Goal: Information Seeking & Learning: Learn about a topic

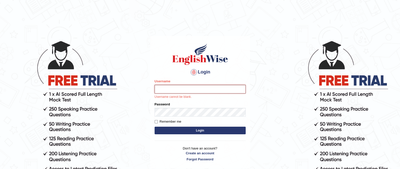
click at [194, 90] on input "Username" at bounding box center [200, 89] width 91 height 9
type input "Raji_S"
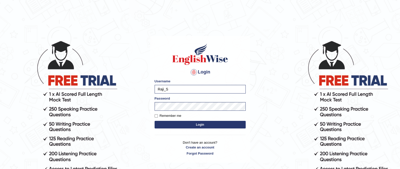
click at [215, 128] on button "Login" at bounding box center [200, 125] width 91 height 8
click at [157, 116] on input "Remember me" at bounding box center [156, 115] width 3 height 3
checkbox input "true"
click at [201, 126] on button "Login" at bounding box center [200, 125] width 91 height 8
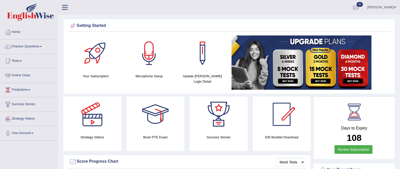
click at [36, 49] on link "Practice Questions" at bounding box center [29, 45] width 58 height 13
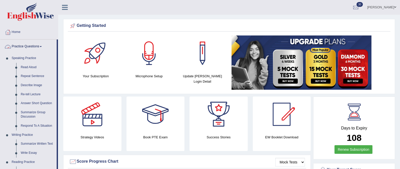
click at [43, 51] on link "Practice Questions" at bounding box center [28, 45] width 56 height 13
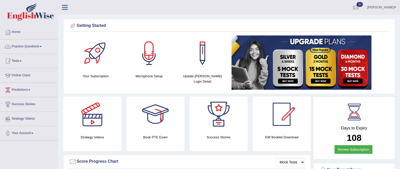
click at [22, 61] on span at bounding box center [21, 61] width 2 height 1
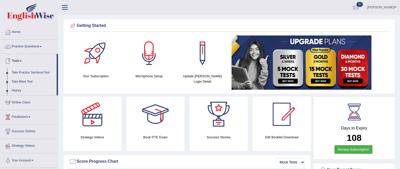
click at [42, 75] on link "Take Practice Sectional Test" at bounding box center [32, 72] width 47 height 9
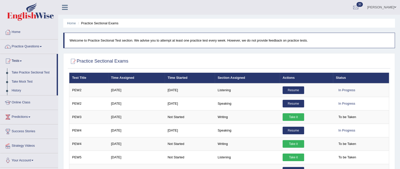
click at [28, 61] on link "Tests" at bounding box center [28, 60] width 56 height 13
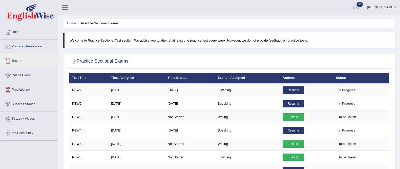
click at [35, 50] on link "Practice Questions" at bounding box center [29, 45] width 58 height 13
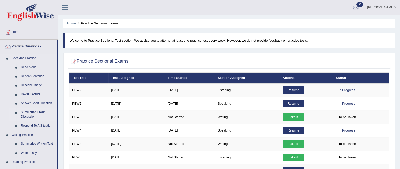
click at [38, 114] on link "Summarize Group Discussion" at bounding box center [37, 114] width 38 height 13
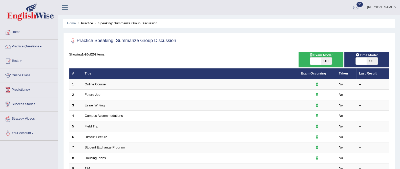
click at [320, 55] on span "Exam Mode:" at bounding box center [320, 54] width 27 height 5
click at [324, 61] on span "OFF" at bounding box center [326, 60] width 11 height 7
checkbox input "true"
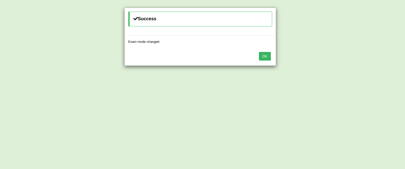
click at [265, 56] on button "OK" at bounding box center [265, 56] width 12 height 9
click at [261, 54] on button "OK" at bounding box center [265, 56] width 12 height 9
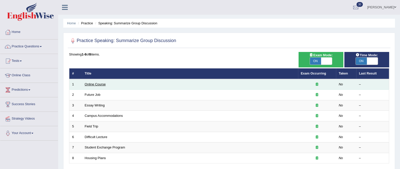
click at [97, 84] on link "Online Course" at bounding box center [95, 84] width 21 height 4
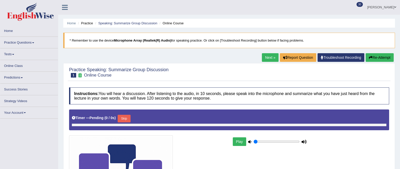
type input "1"
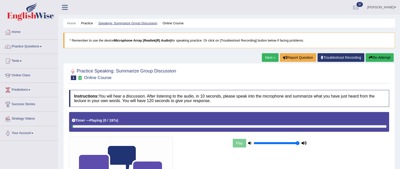
click at [133, 23] on link "Speaking: Summarize Group Discussion" at bounding box center [127, 23] width 59 height 4
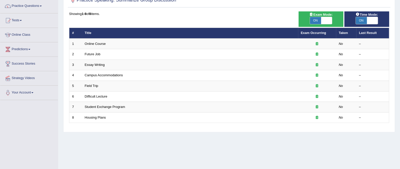
scroll to position [39, 0]
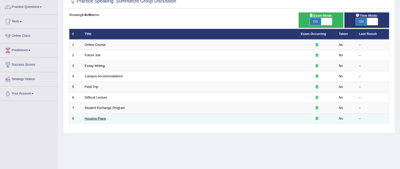
click at [99, 119] on link "Housing Plans" at bounding box center [95, 118] width 21 height 4
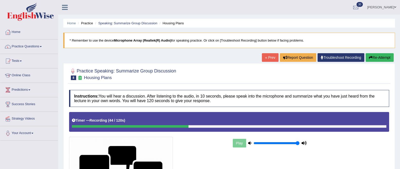
scroll to position [110, 0]
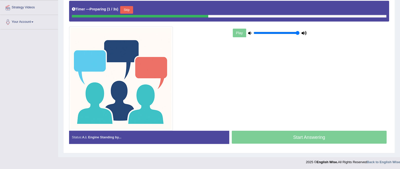
click at [125, 13] on button "Skip" at bounding box center [126, 10] width 13 height 8
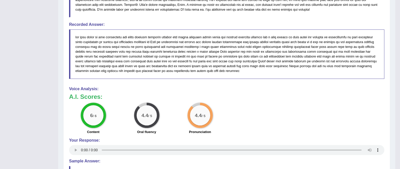
scroll to position [312, 0]
